Goal: Navigation & Orientation: Find specific page/section

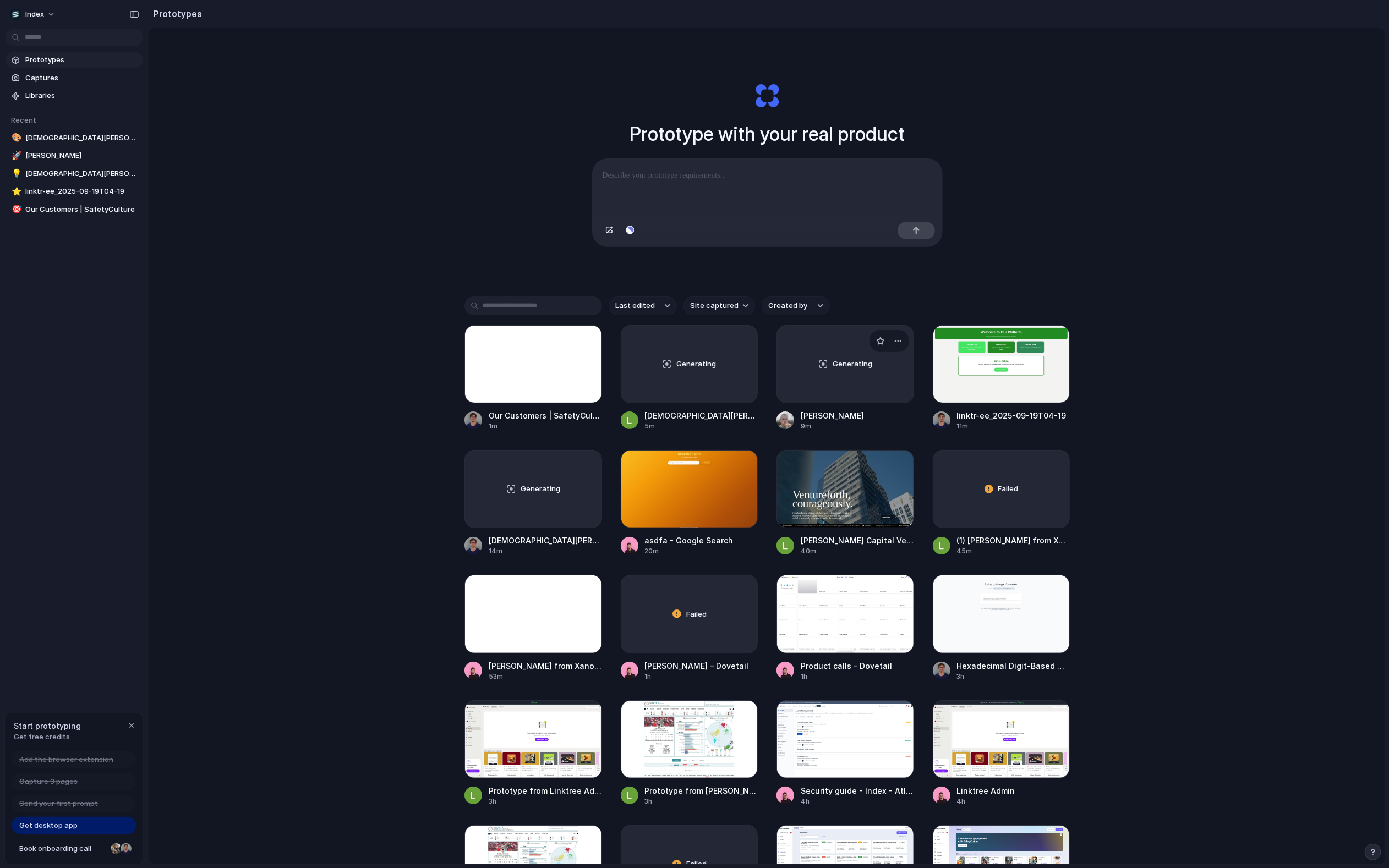
click at [855, 375] on div "Generating" at bounding box center [845, 364] width 136 height 77
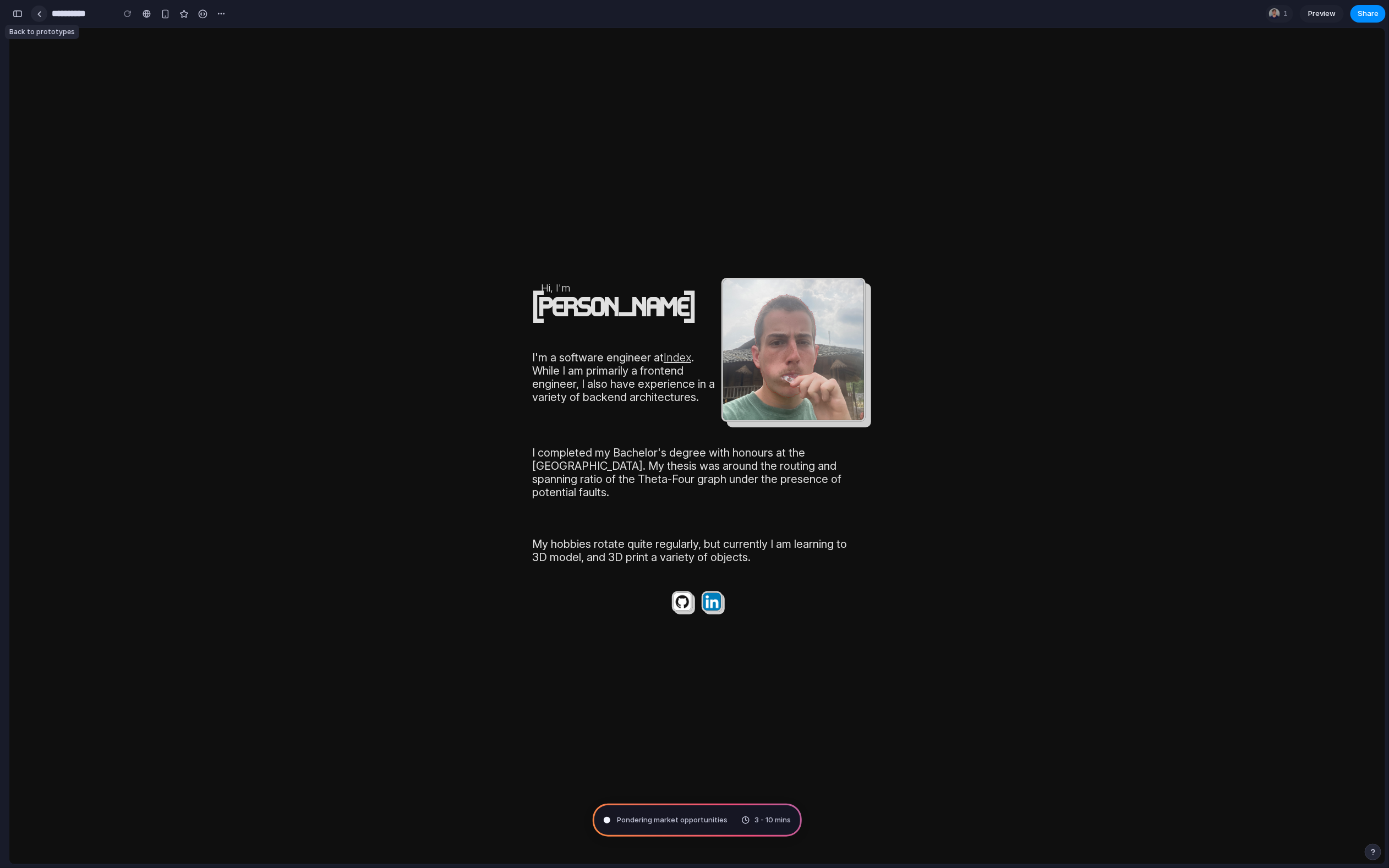
click at [43, 14] on link at bounding box center [39, 14] width 17 height 17
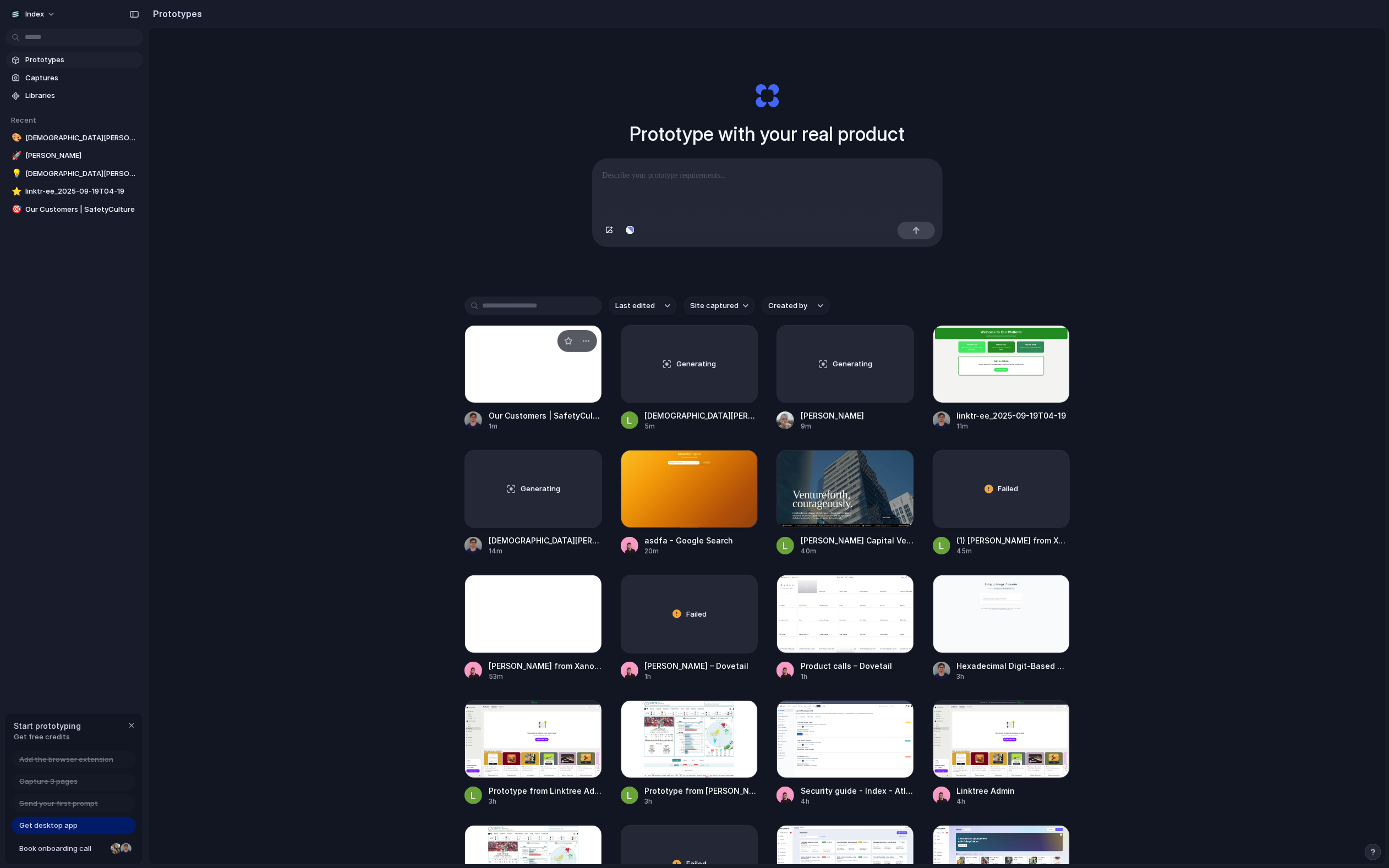
click at [539, 374] on div at bounding box center [533, 364] width 138 height 78
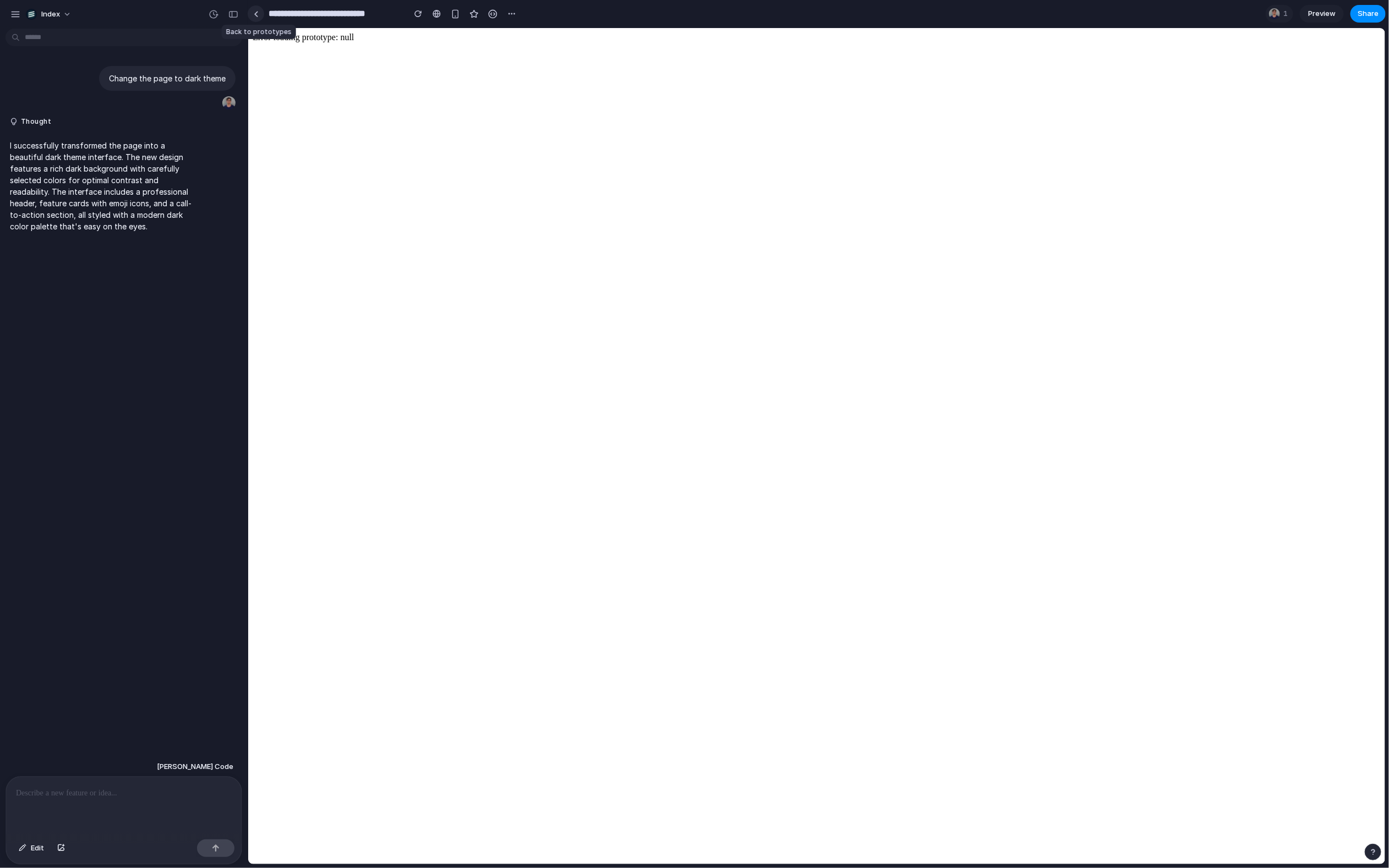
click at [263, 16] on link at bounding box center [256, 14] width 17 height 17
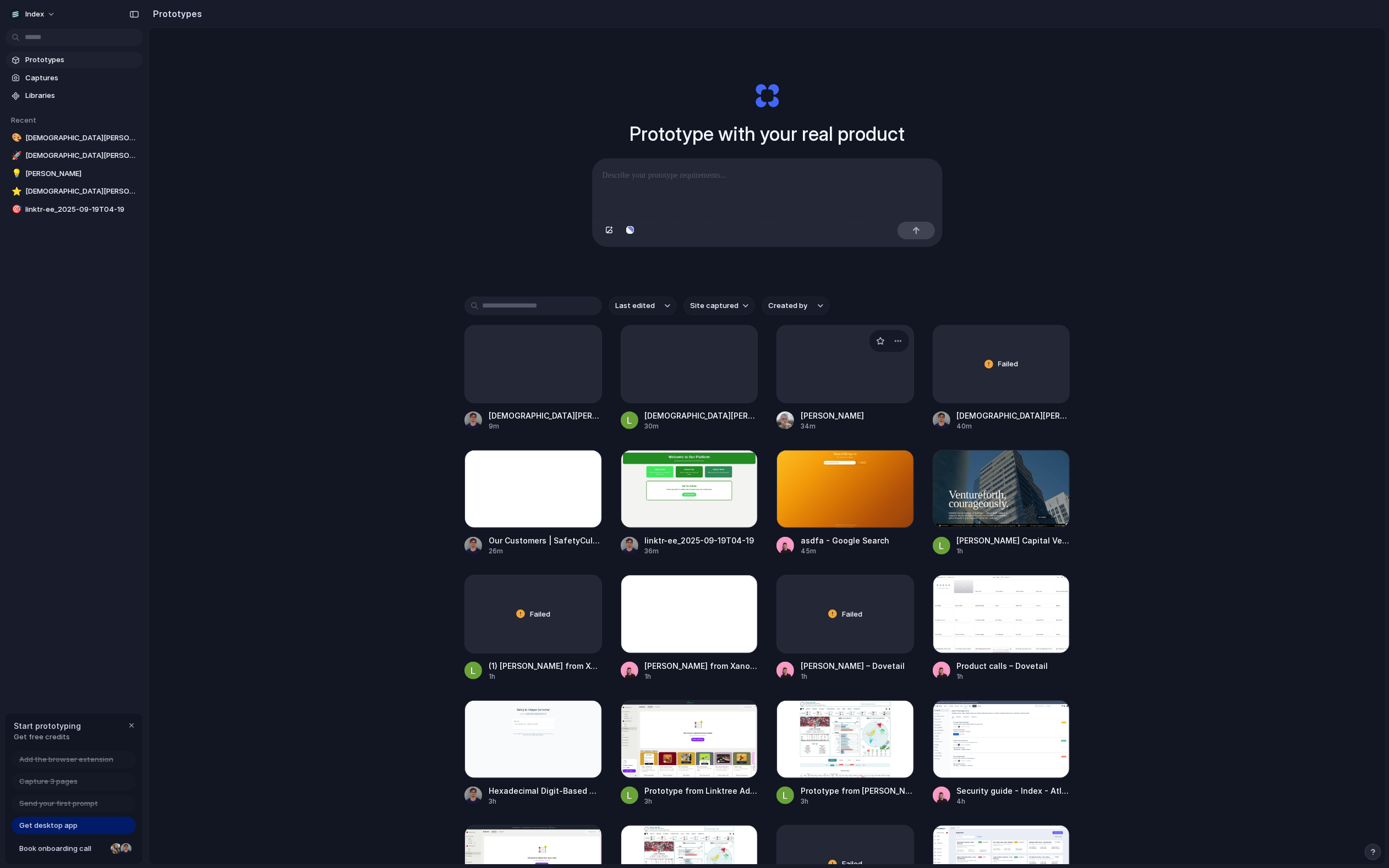
click at [825, 378] on div at bounding box center [845, 364] width 138 height 78
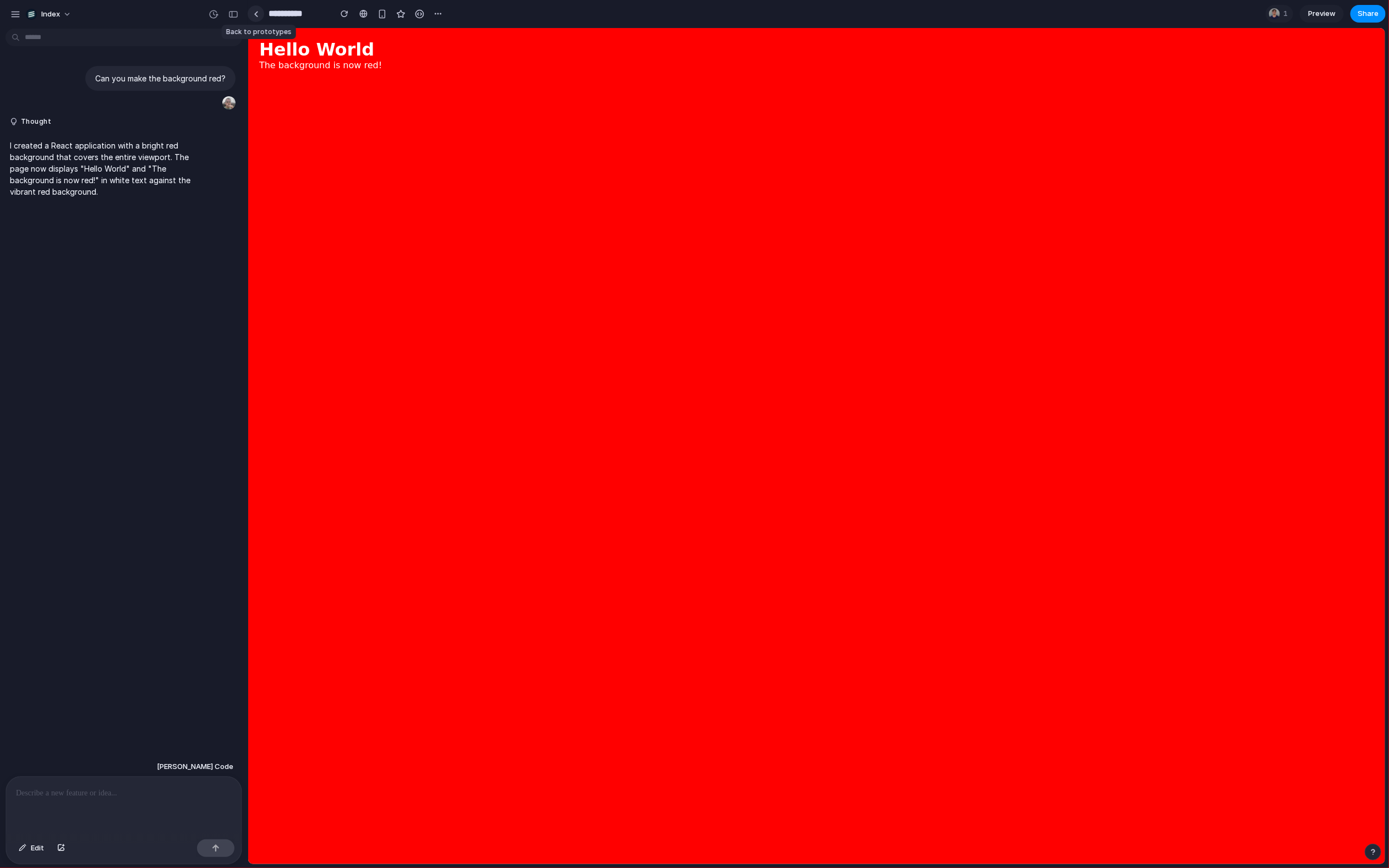
click at [258, 14] on div at bounding box center [256, 14] width 5 height 6
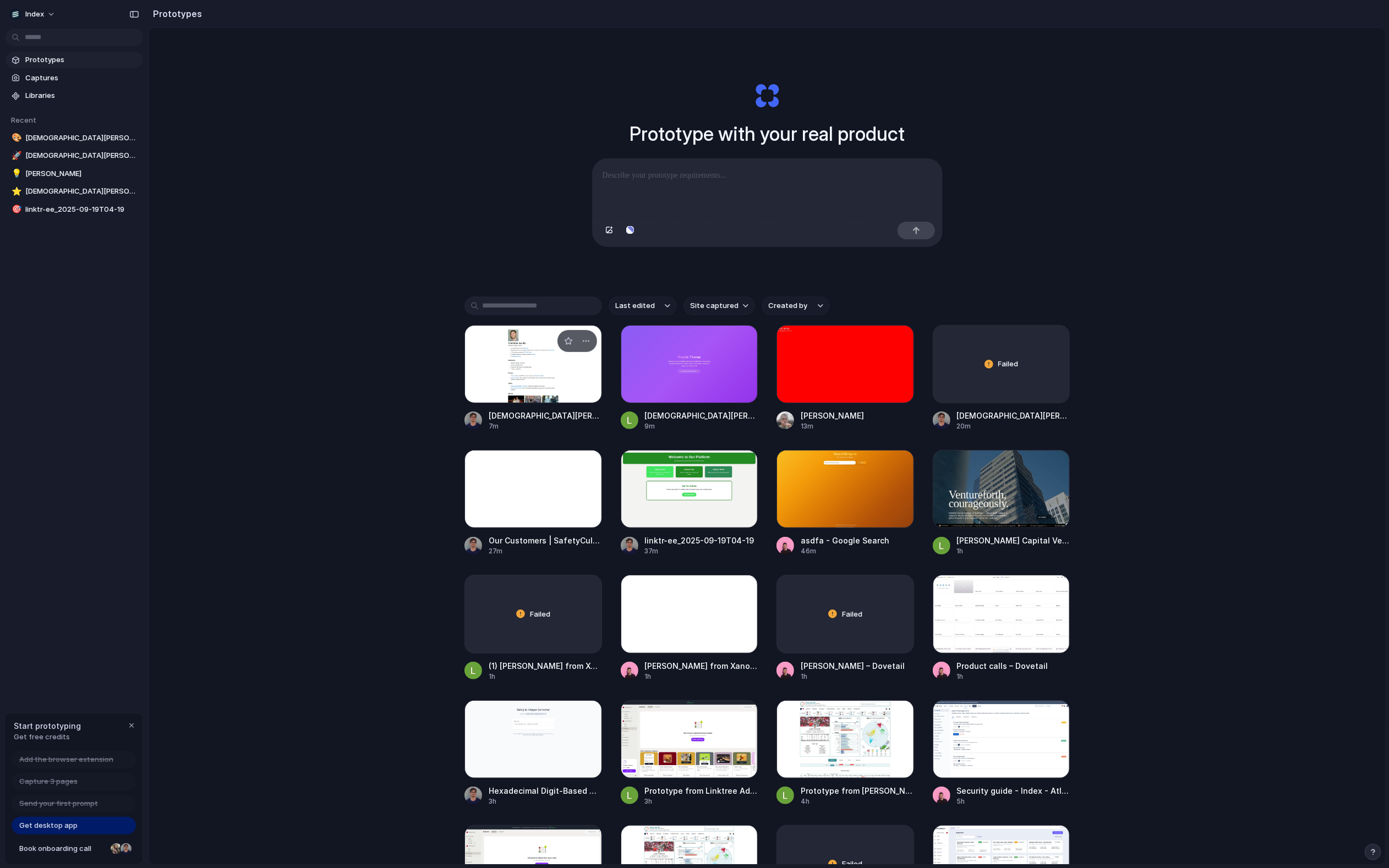
click at [507, 386] on div at bounding box center [533, 364] width 138 height 78
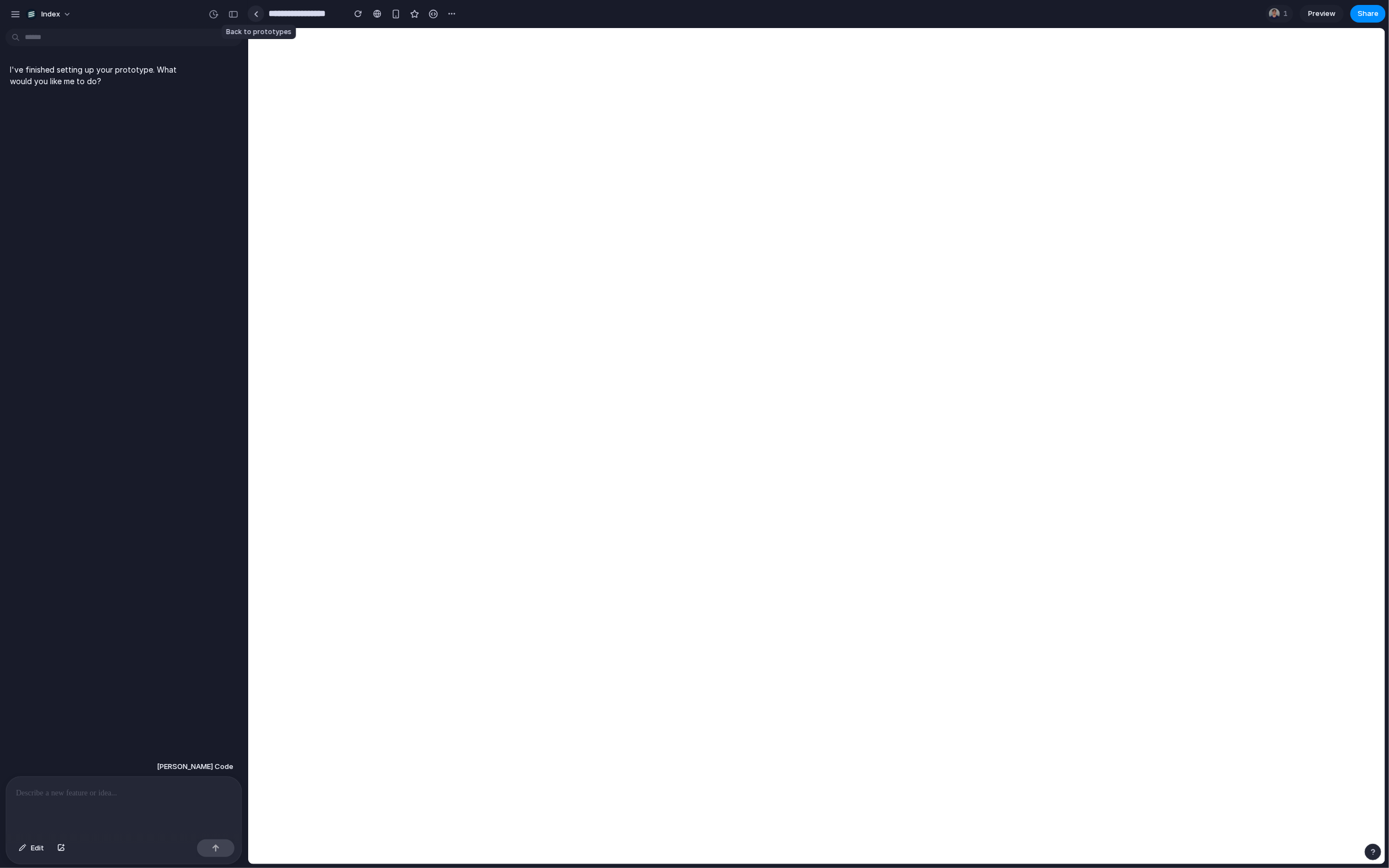
click at [261, 15] on link at bounding box center [256, 14] width 17 height 17
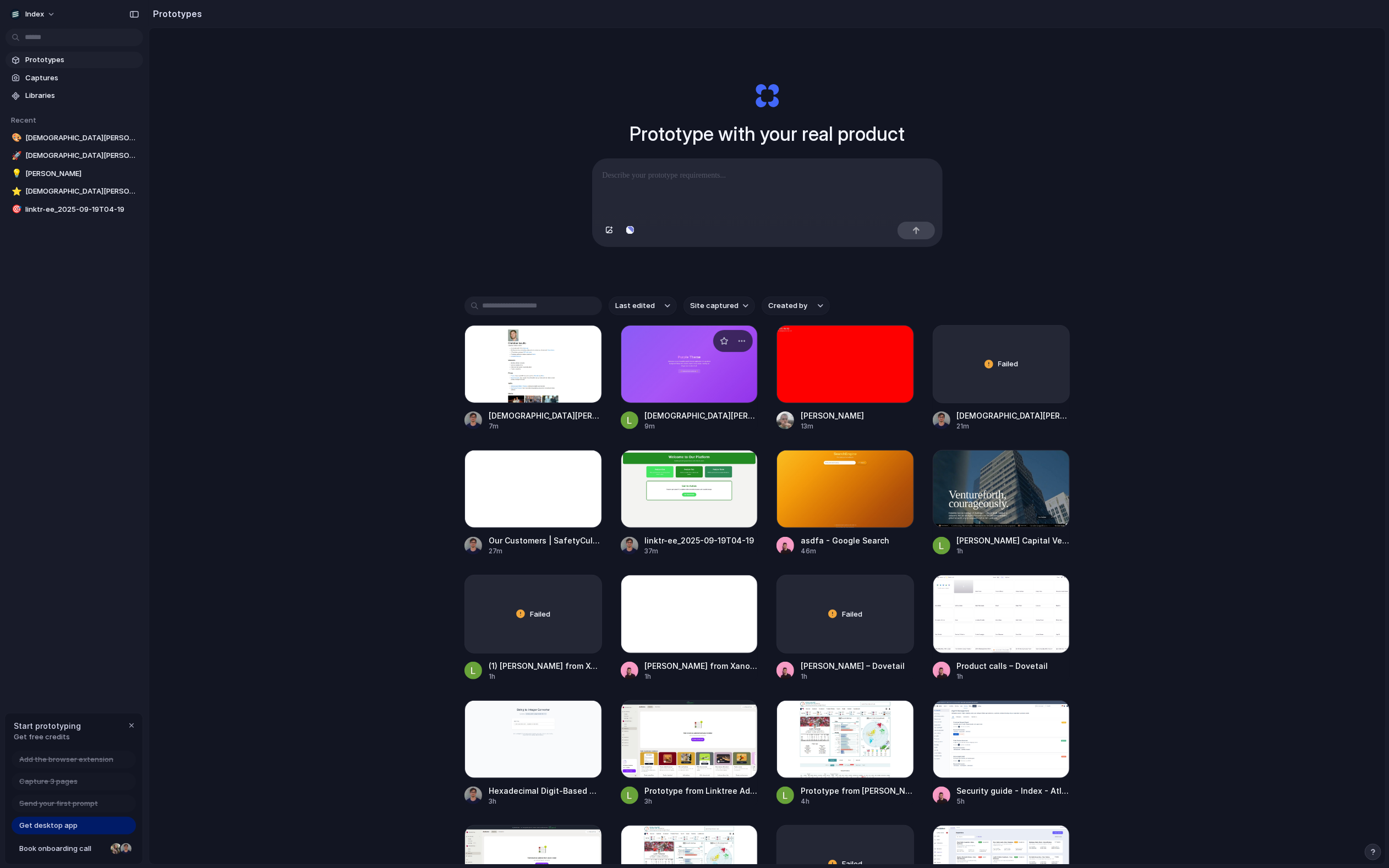
click at [661, 380] on div at bounding box center [689, 364] width 138 height 78
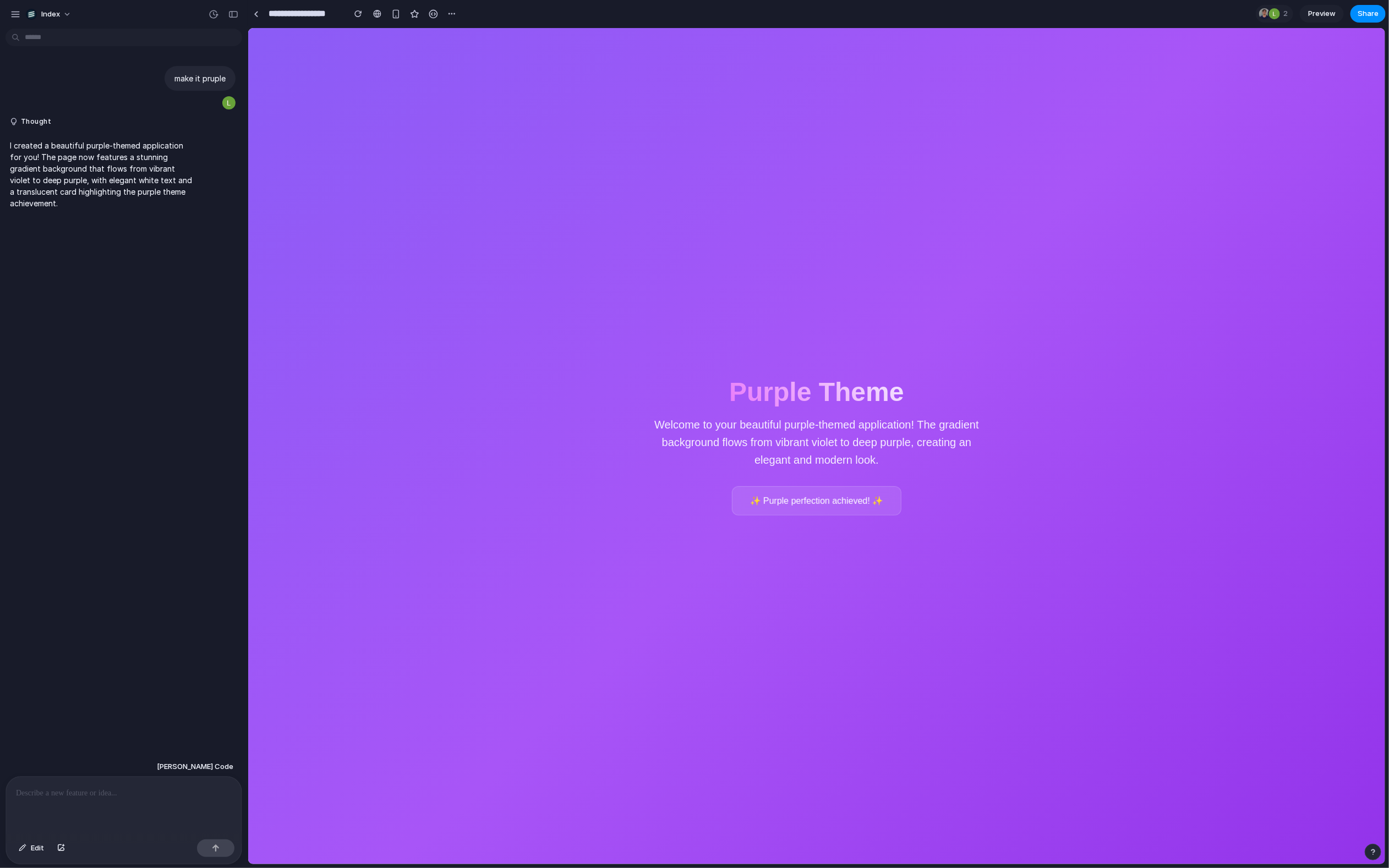
click at [829, 509] on div "✨ Purple perfection achieved! ✨" at bounding box center [817, 500] width 170 height 29
click at [829, 506] on div "✨ Purple perfection achieved! ✨" at bounding box center [817, 500] width 170 height 29
click at [828, 501] on p "✨ Purple perfection achieved! ✨" at bounding box center [816, 500] width 134 height 10
click at [256, 4] on div "**********" at bounding box center [353, 14] width 213 height 20
click at [256, 14] on div at bounding box center [256, 14] width 5 height 6
